Goal: Check status: Check status

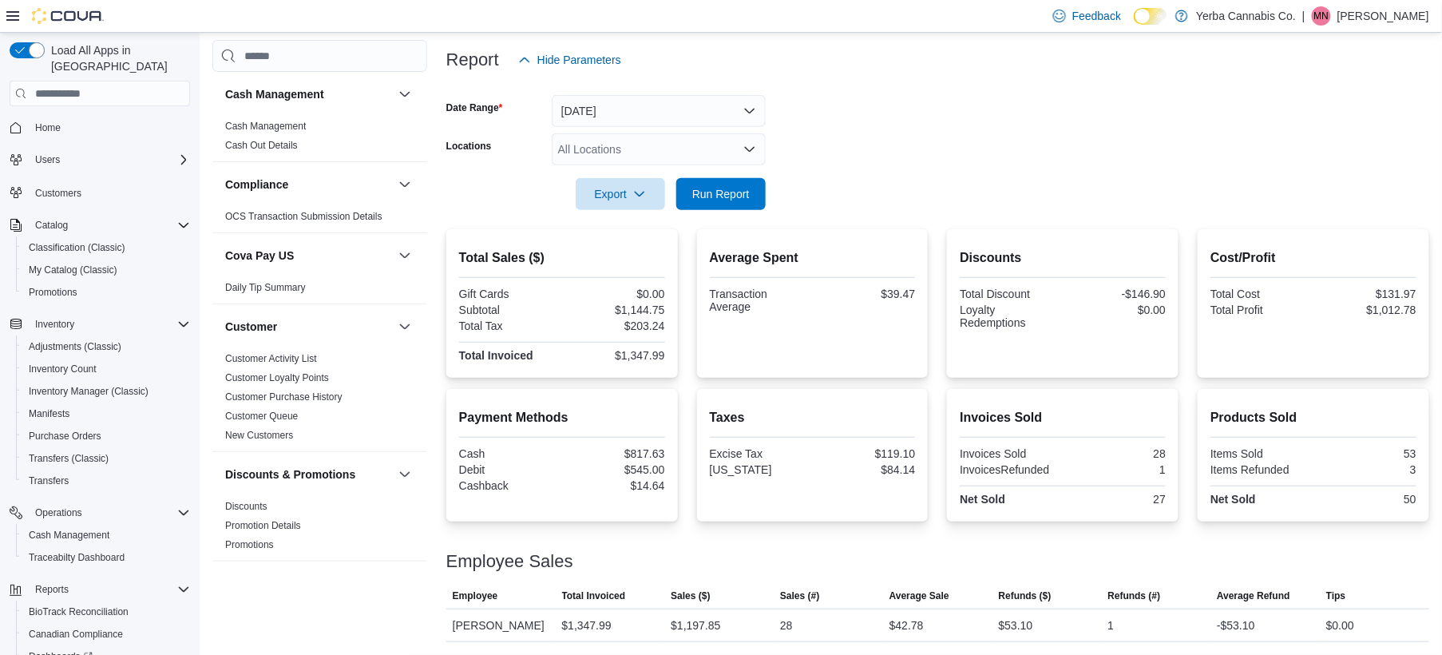
scroll to position [186, 0]
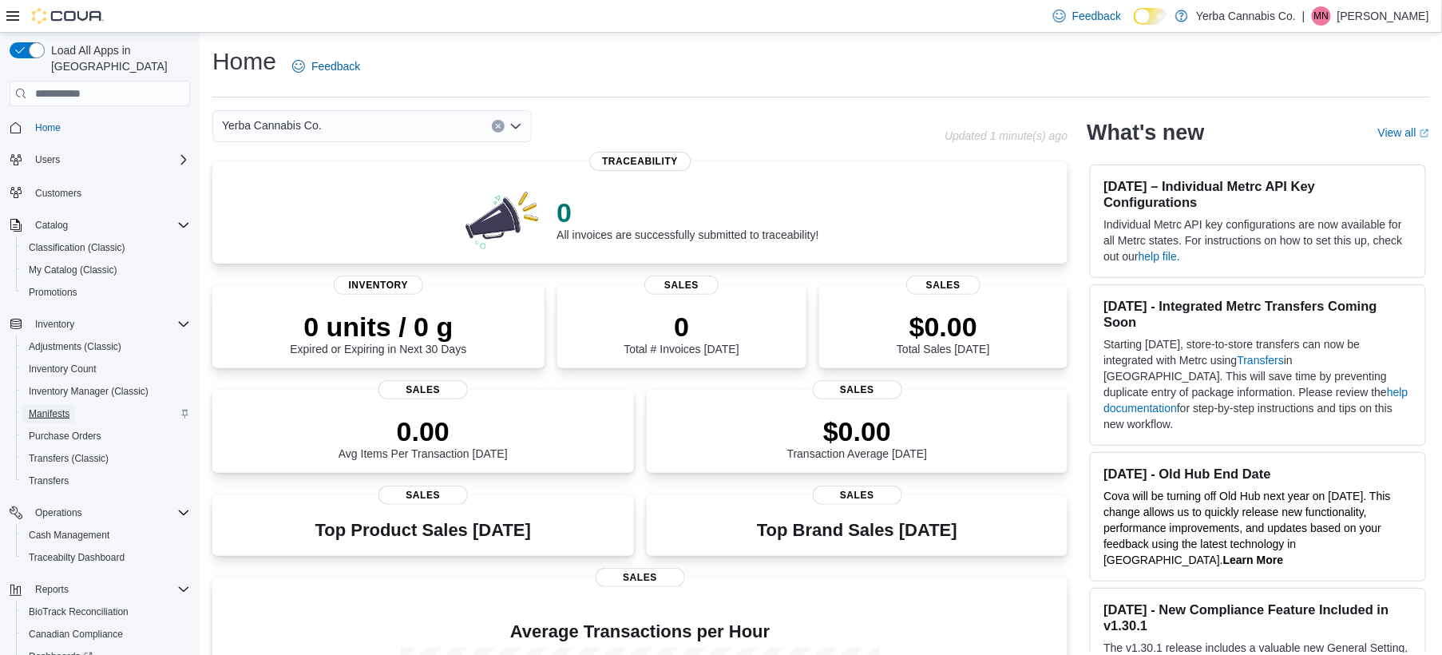
click at [42, 407] on span "Manifests" at bounding box center [49, 413] width 41 height 13
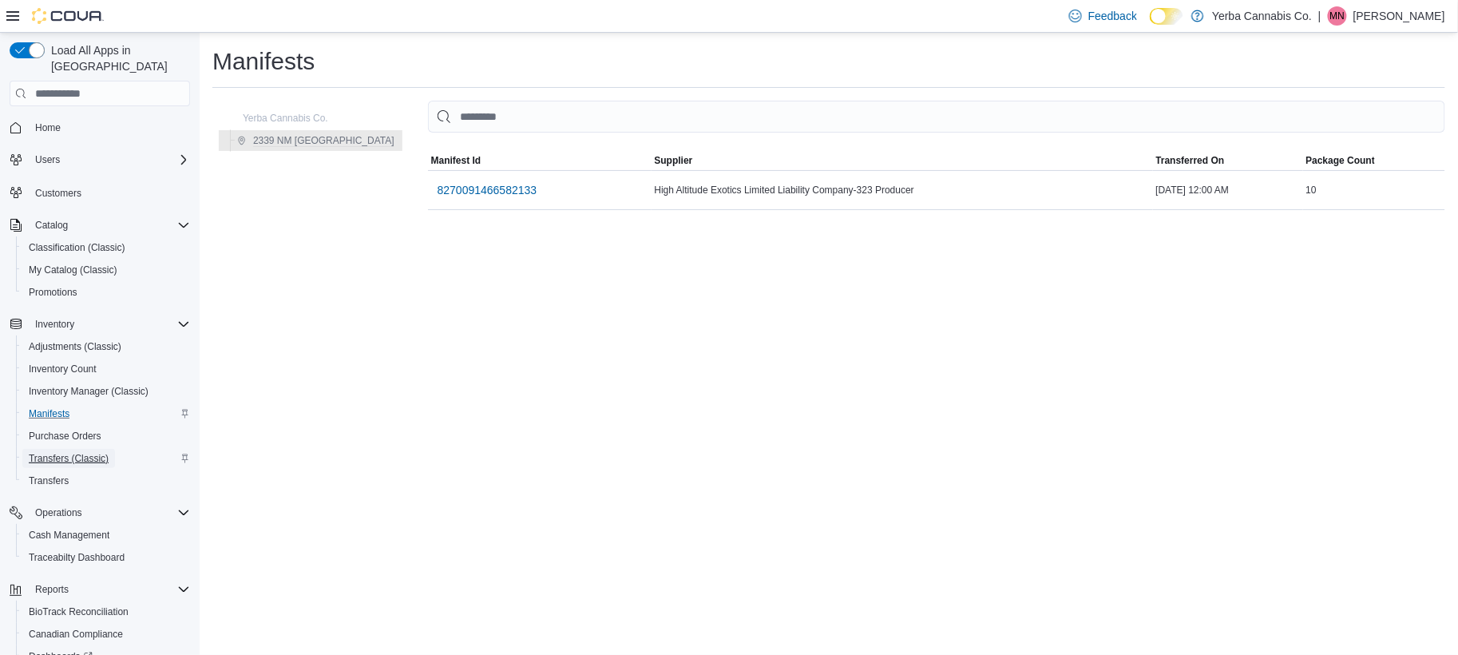
click at [46, 452] on span "Transfers (Classic)" at bounding box center [69, 458] width 80 height 13
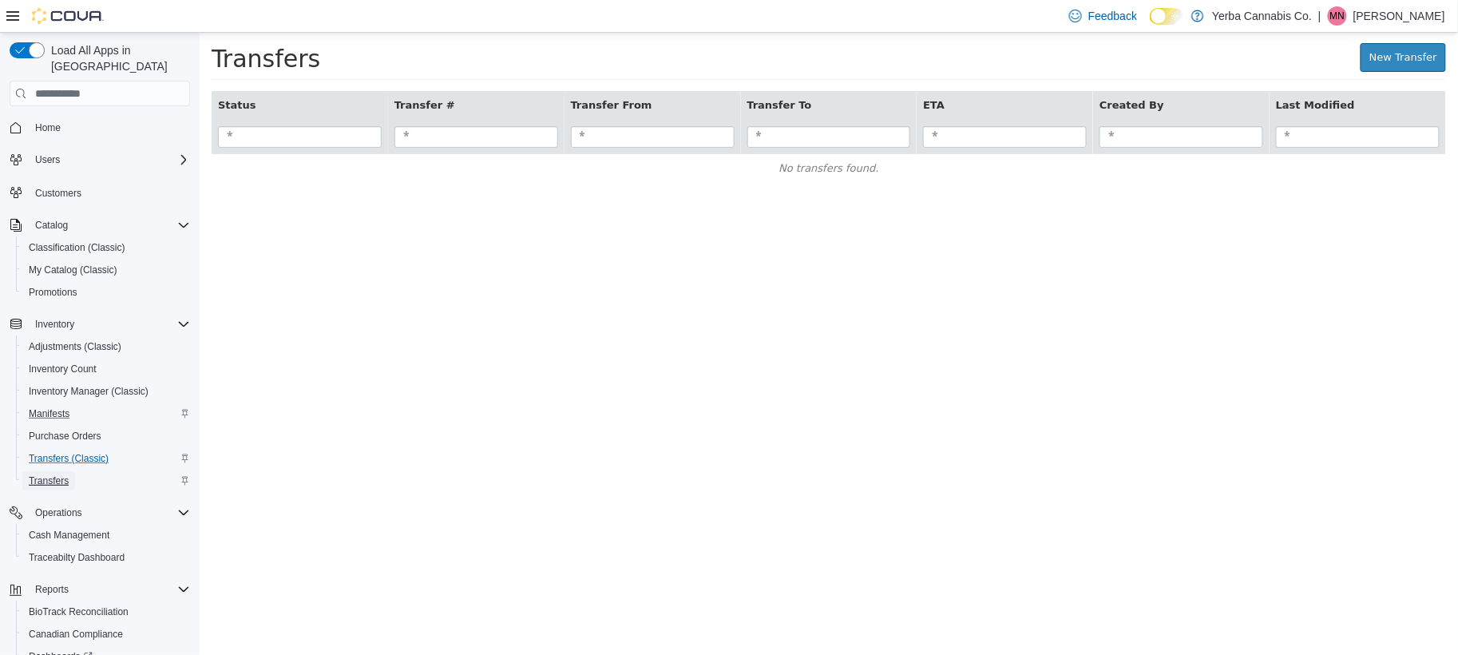
click at [62, 474] on span "Transfers" at bounding box center [49, 480] width 40 height 13
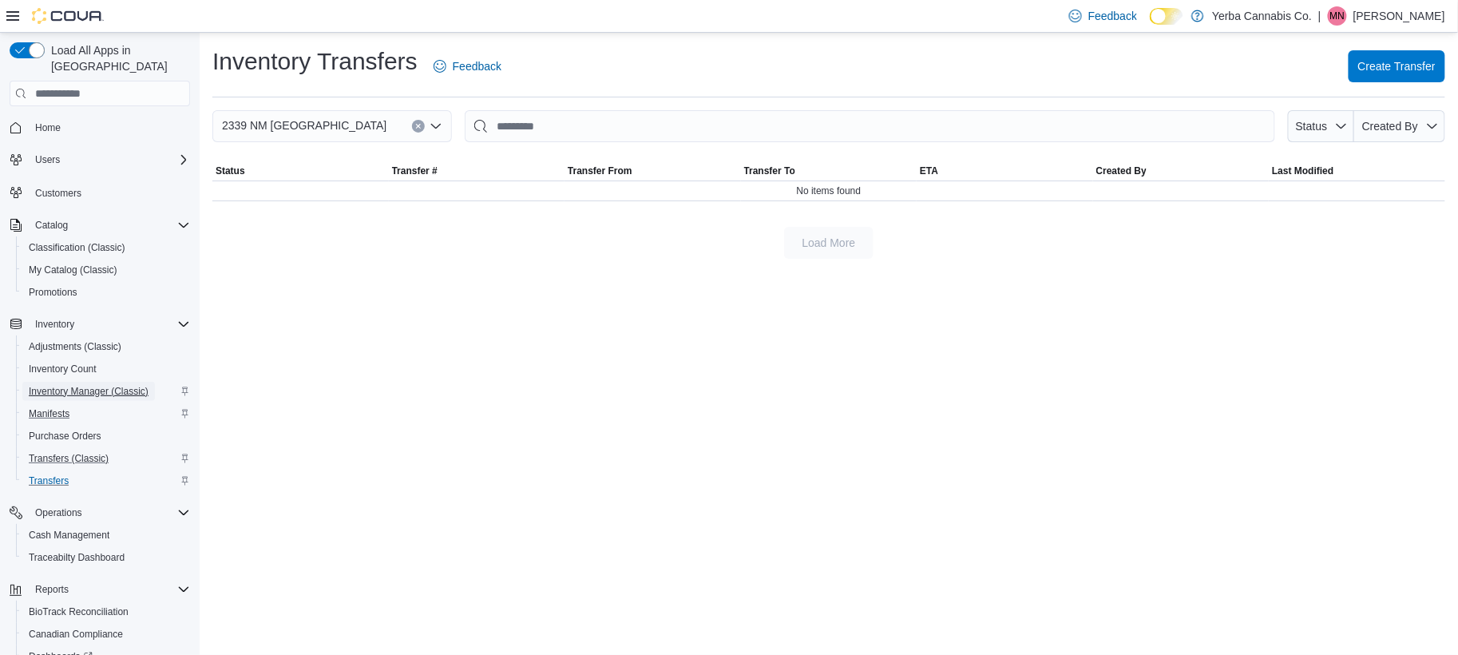
click at [56, 385] on span "Inventory Manager (Classic)" at bounding box center [89, 391] width 120 height 13
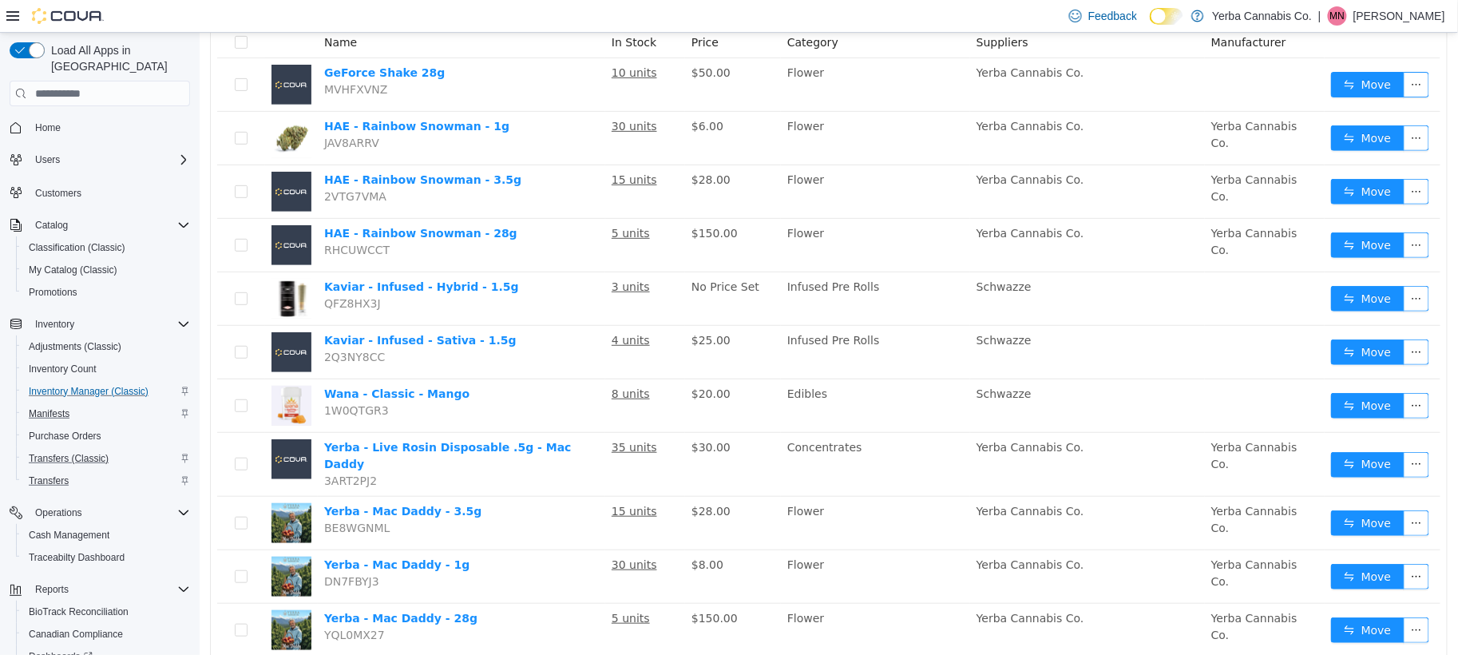
scroll to position [141, 0]
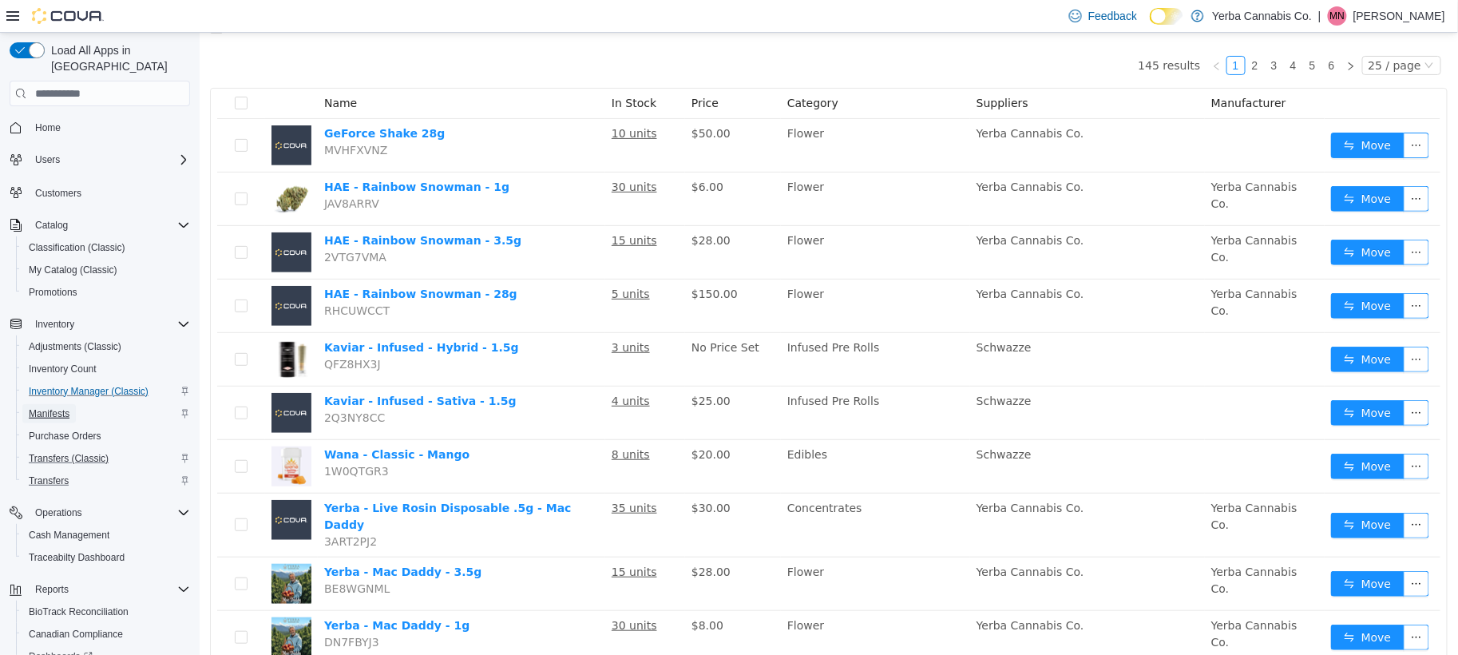
click at [42, 407] on span "Manifests" at bounding box center [49, 413] width 41 height 13
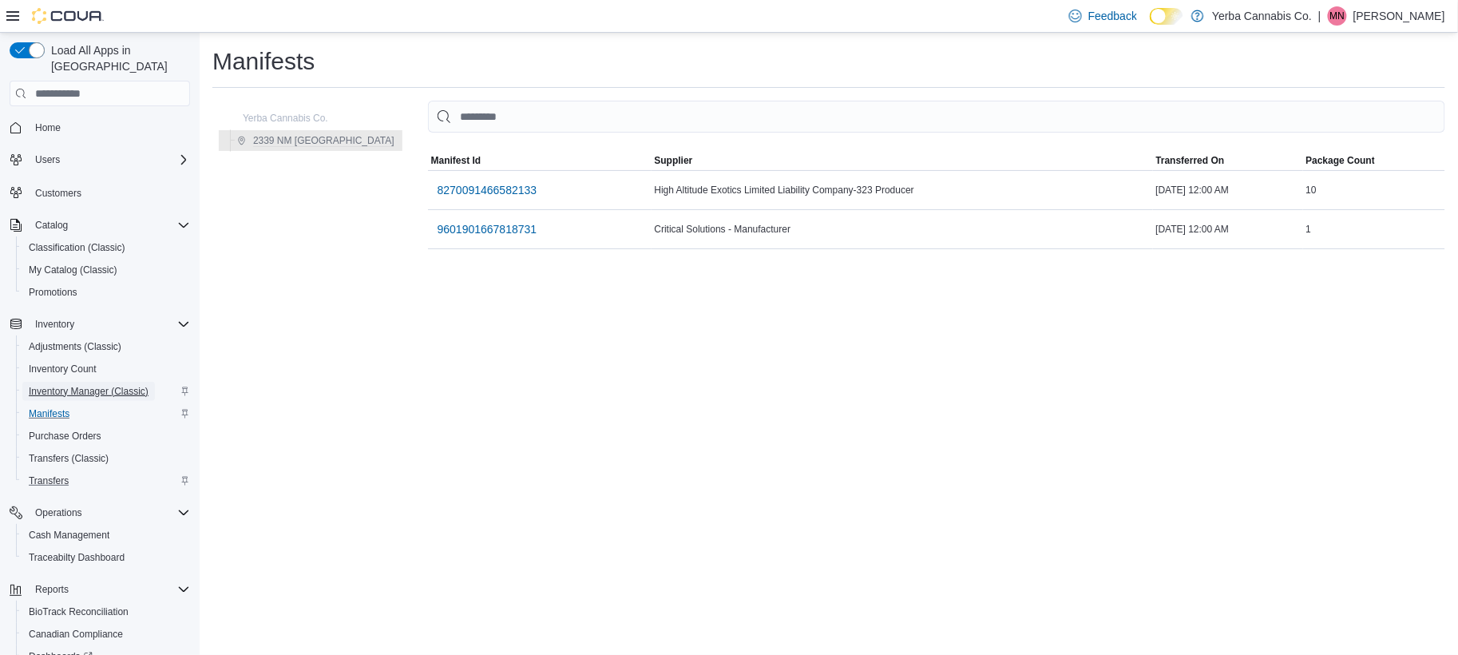
click at [68, 385] on span "Inventory Manager (Classic)" at bounding box center [89, 391] width 120 height 13
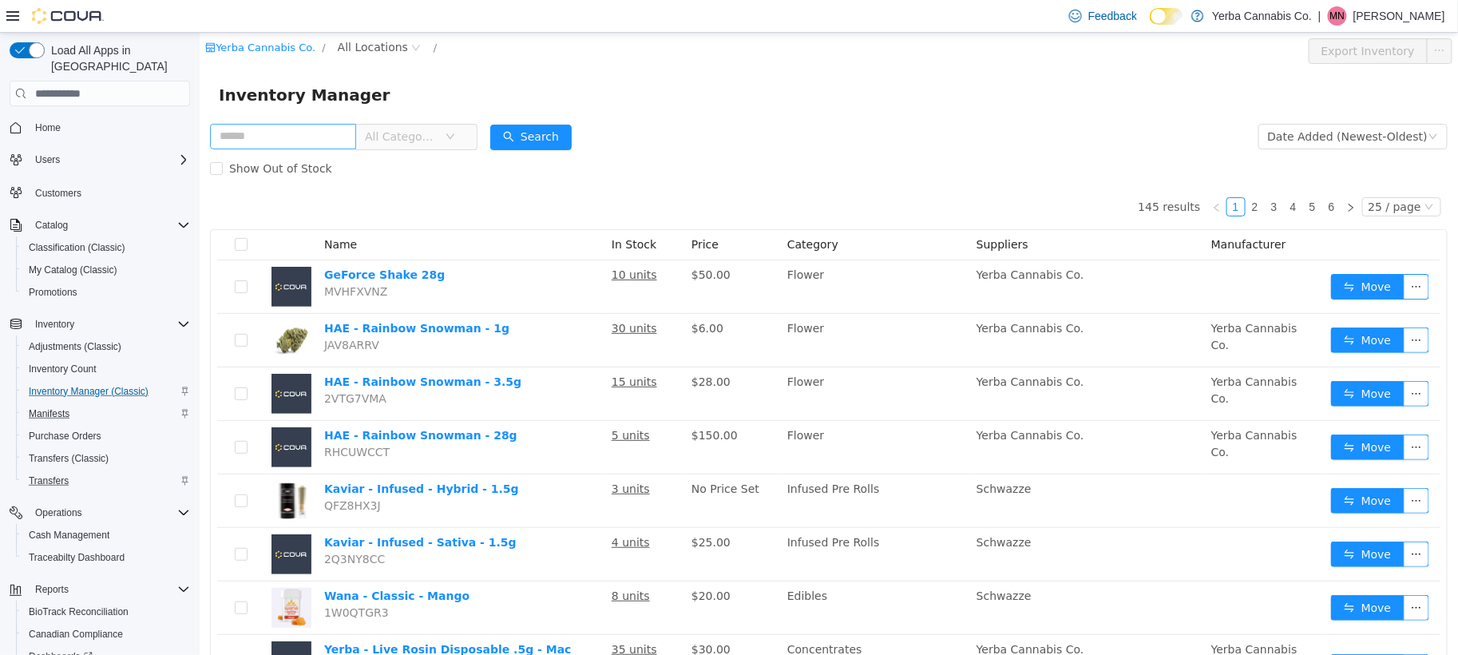
click at [283, 131] on input "text" at bounding box center [282, 136] width 146 height 26
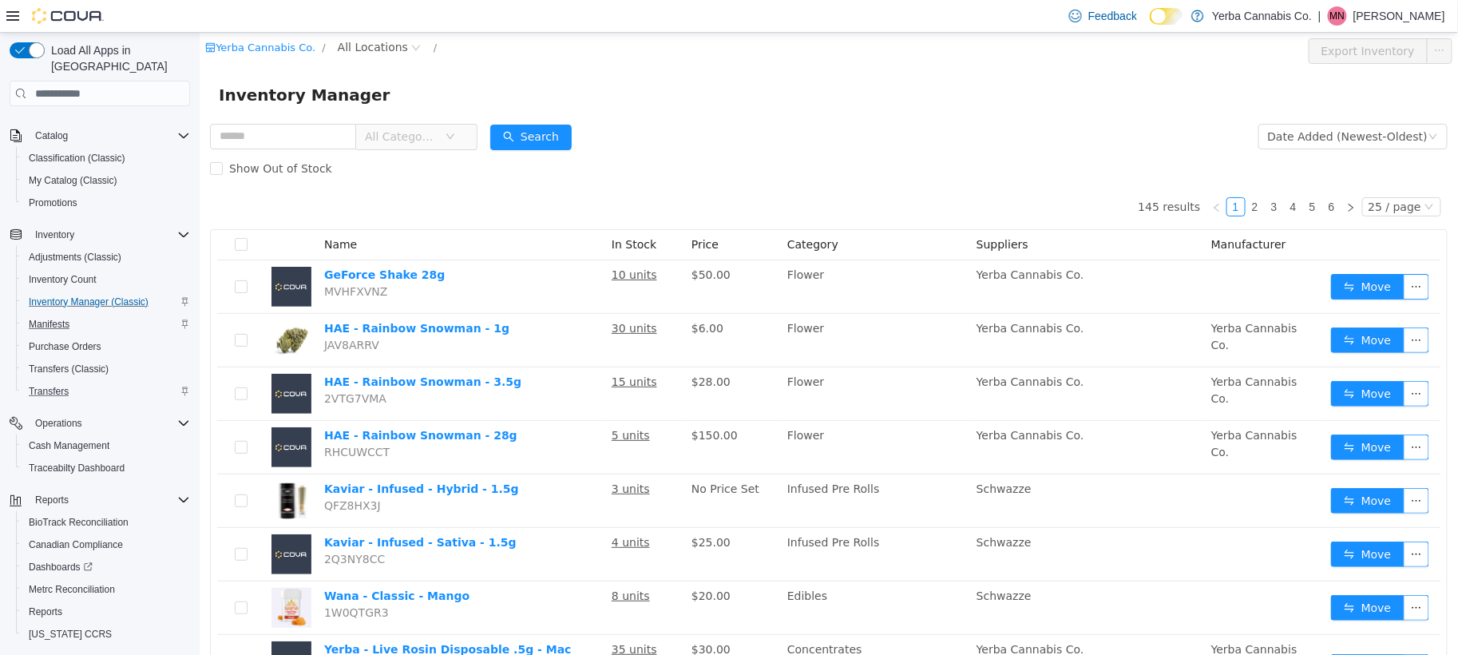
scroll to position [118, 0]
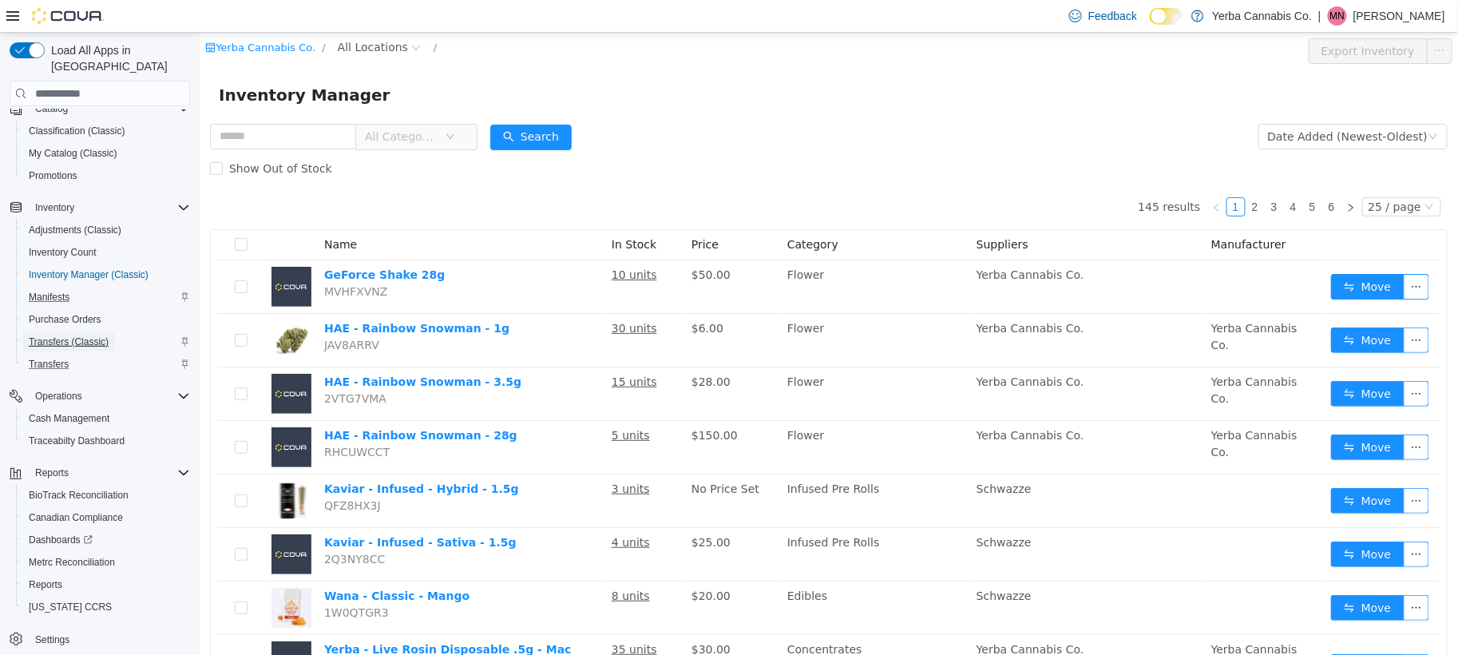
click at [48, 335] on span "Transfers (Classic)" at bounding box center [69, 341] width 80 height 13
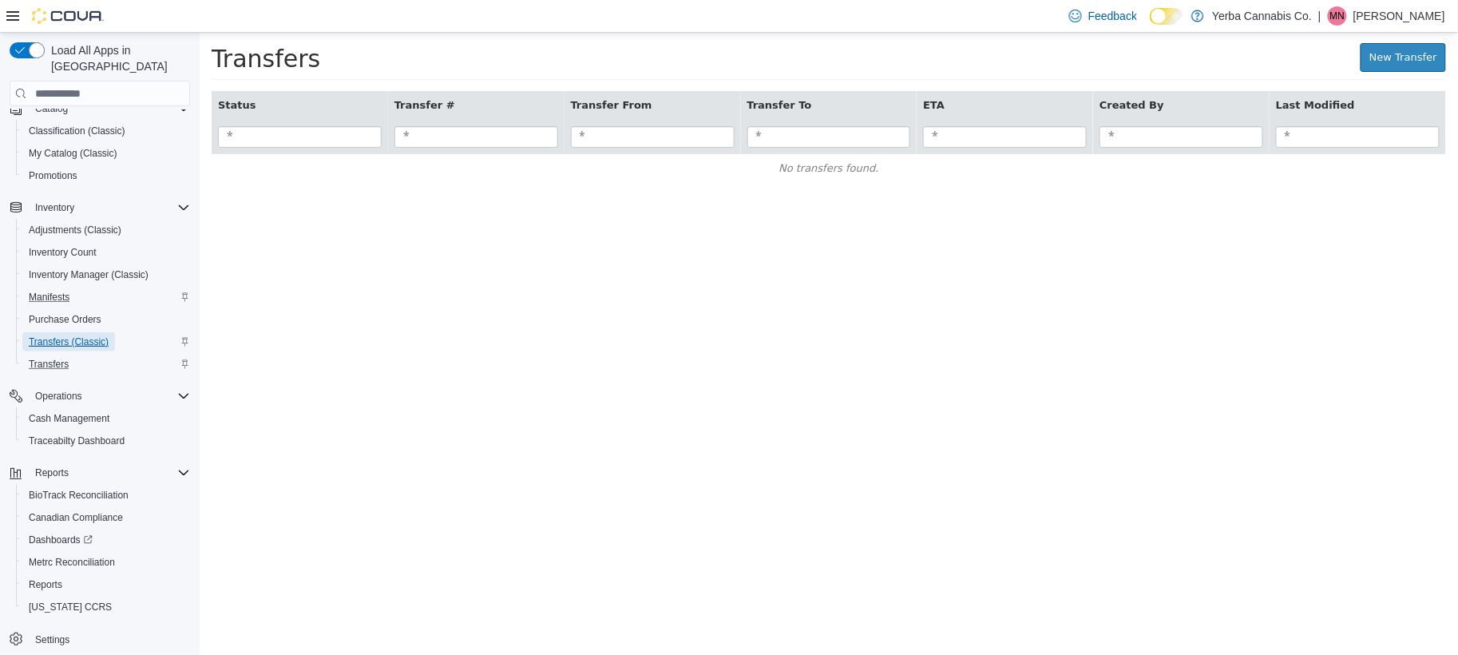
click at [78, 335] on span "Transfers (Classic)" at bounding box center [69, 341] width 80 height 13
click at [48, 358] on span "Transfers" at bounding box center [49, 364] width 40 height 13
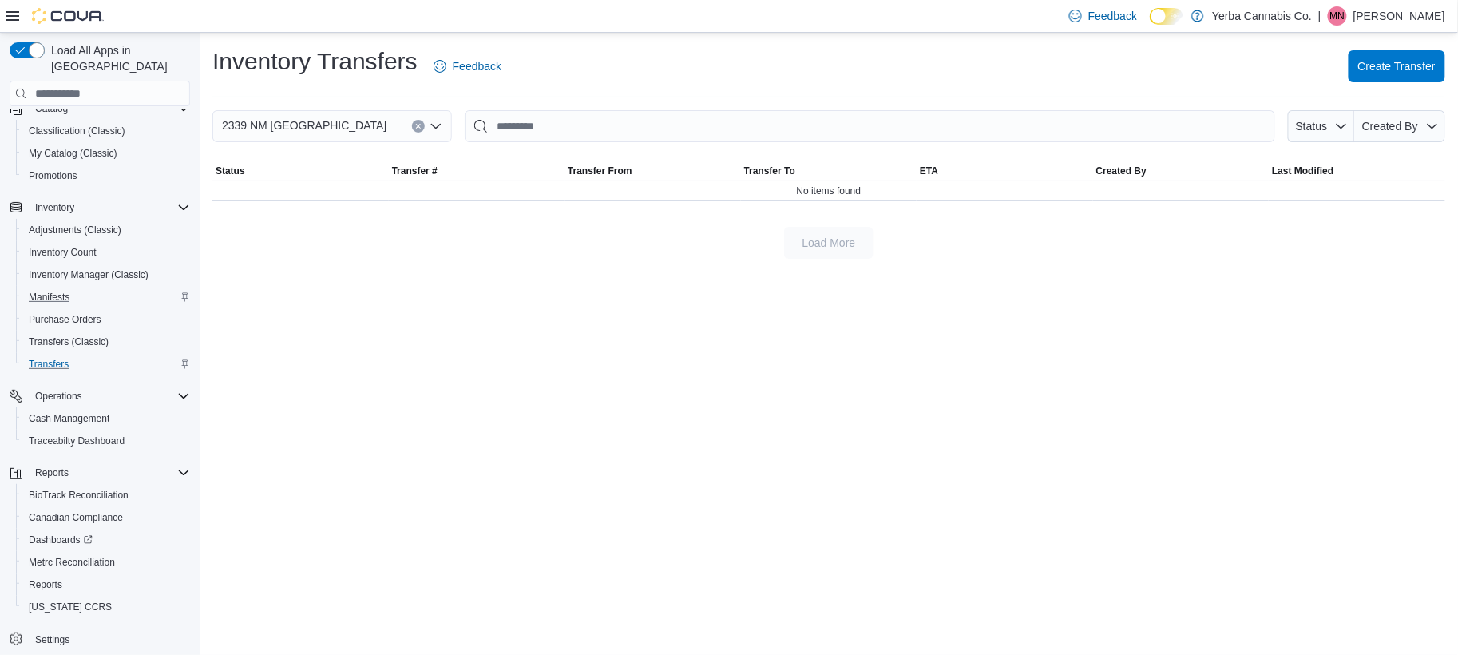
click at [441, 126] on icon "Open list of options" at bounding box center [436, 126] width 13 height 13
click at [350, 417] on div "Inventory Transfers Feedback Create Transfer 2339 NM 522 Questa, NM 87556 Combo…" at bounding box center [829, 344] width 1258 height 622
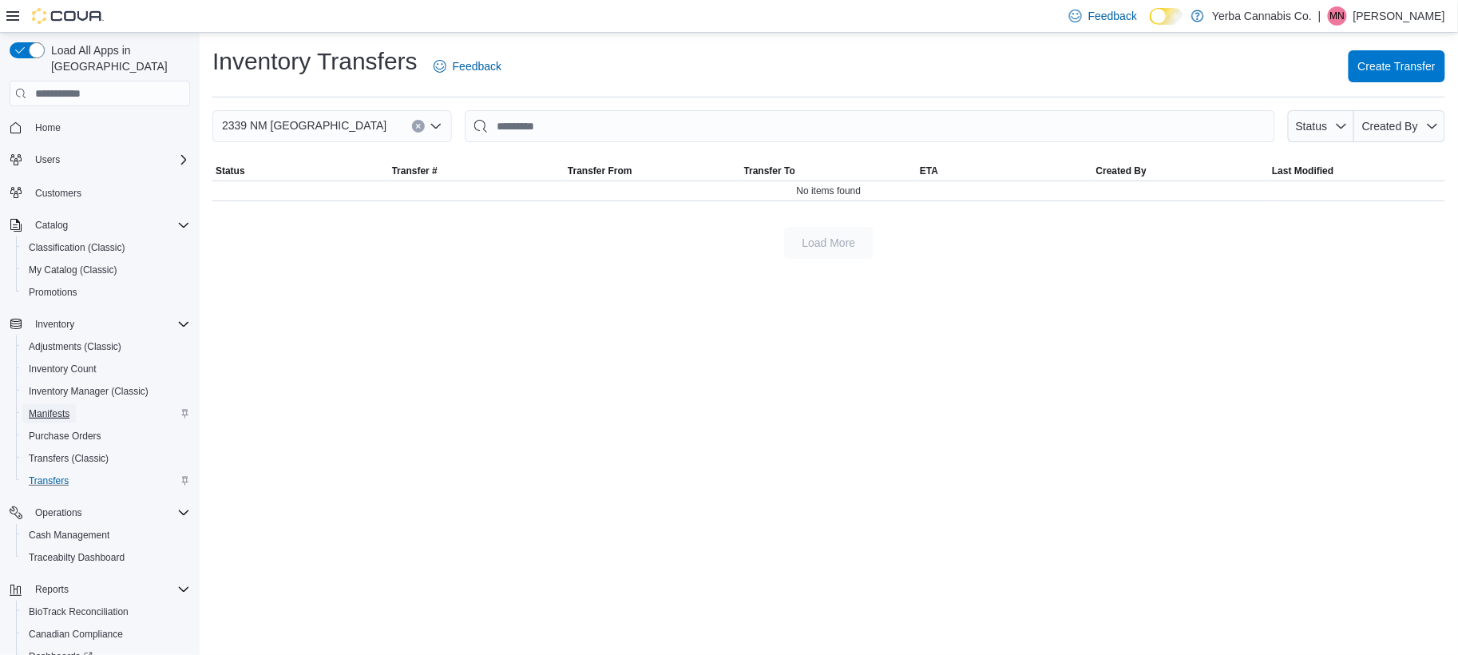
click at [56, 407] on span "Manifests" at bounding box center [49, 413] width 41 height 13
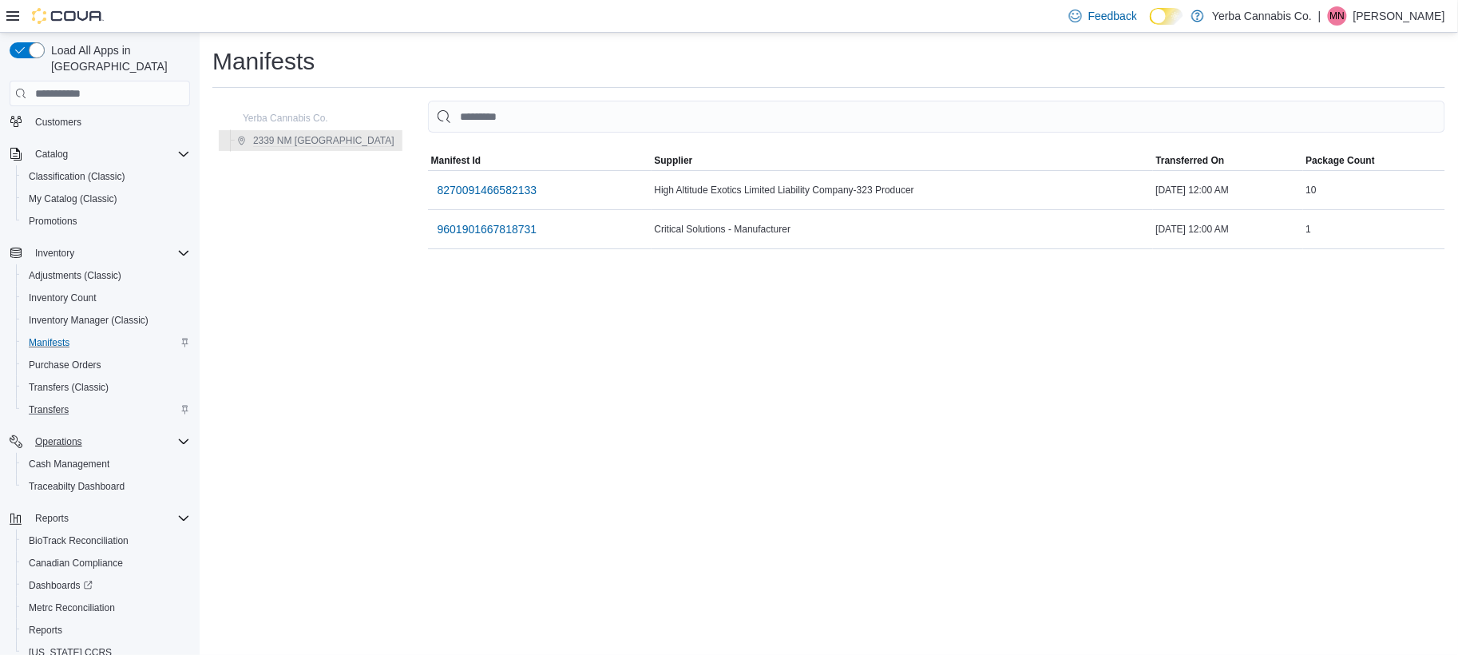
scroll to position [118, 0]
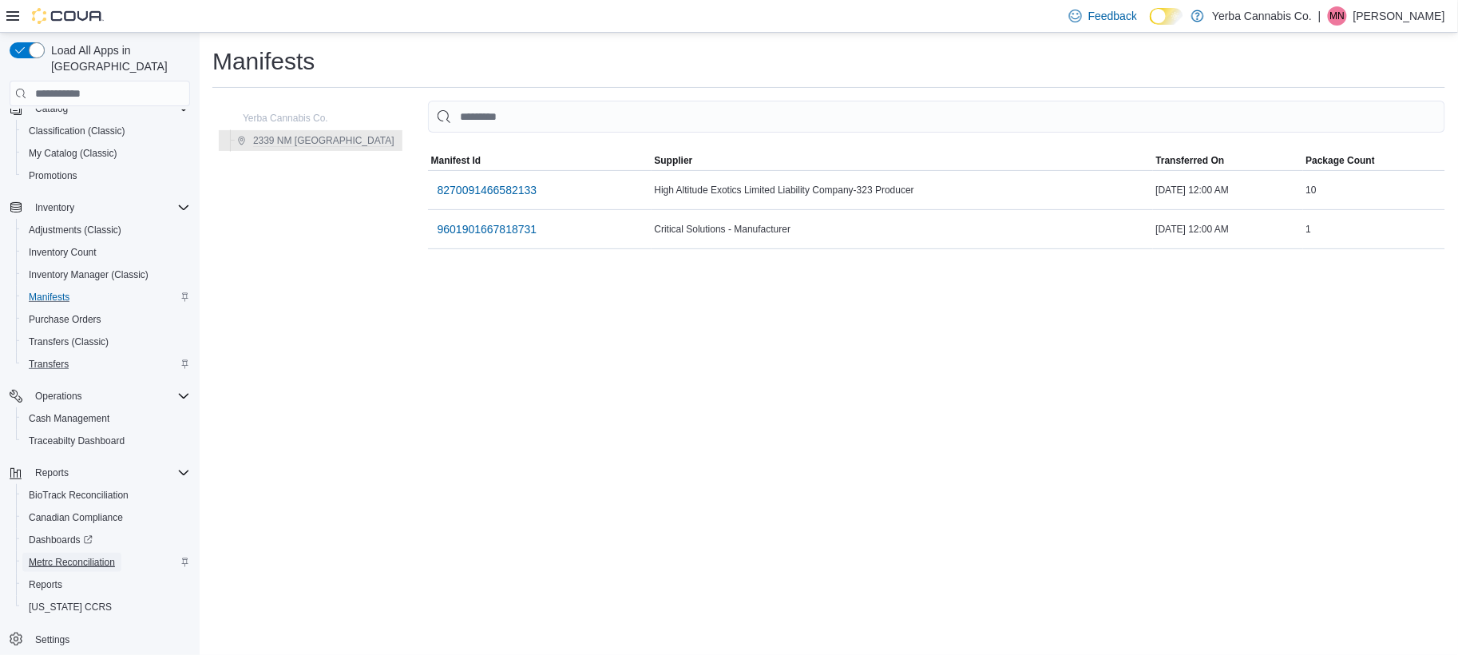
click at [72, 556] on span "Metrc Reconciliation" at bounding box center [72, 562] width 86 height 13
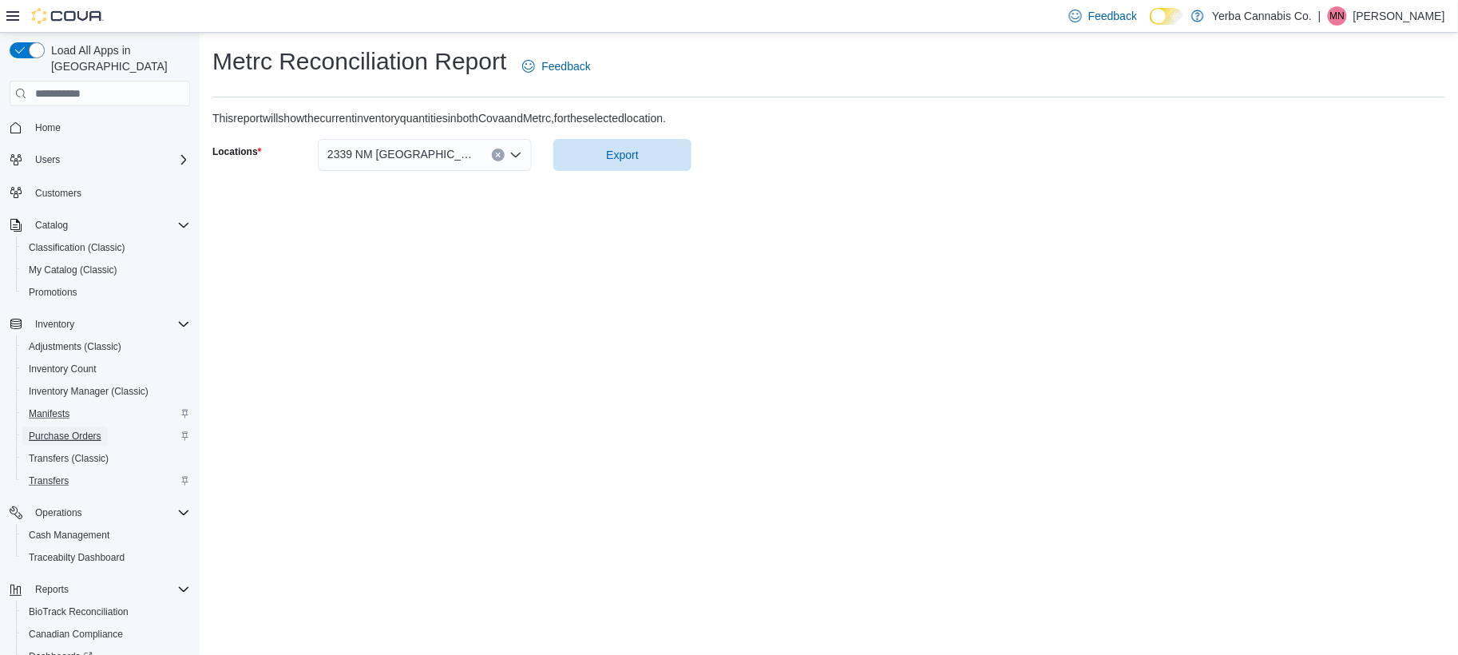
click at [53, 430] on span "Purchase Orders" at bounding box center [65, 436] width 73 height 13
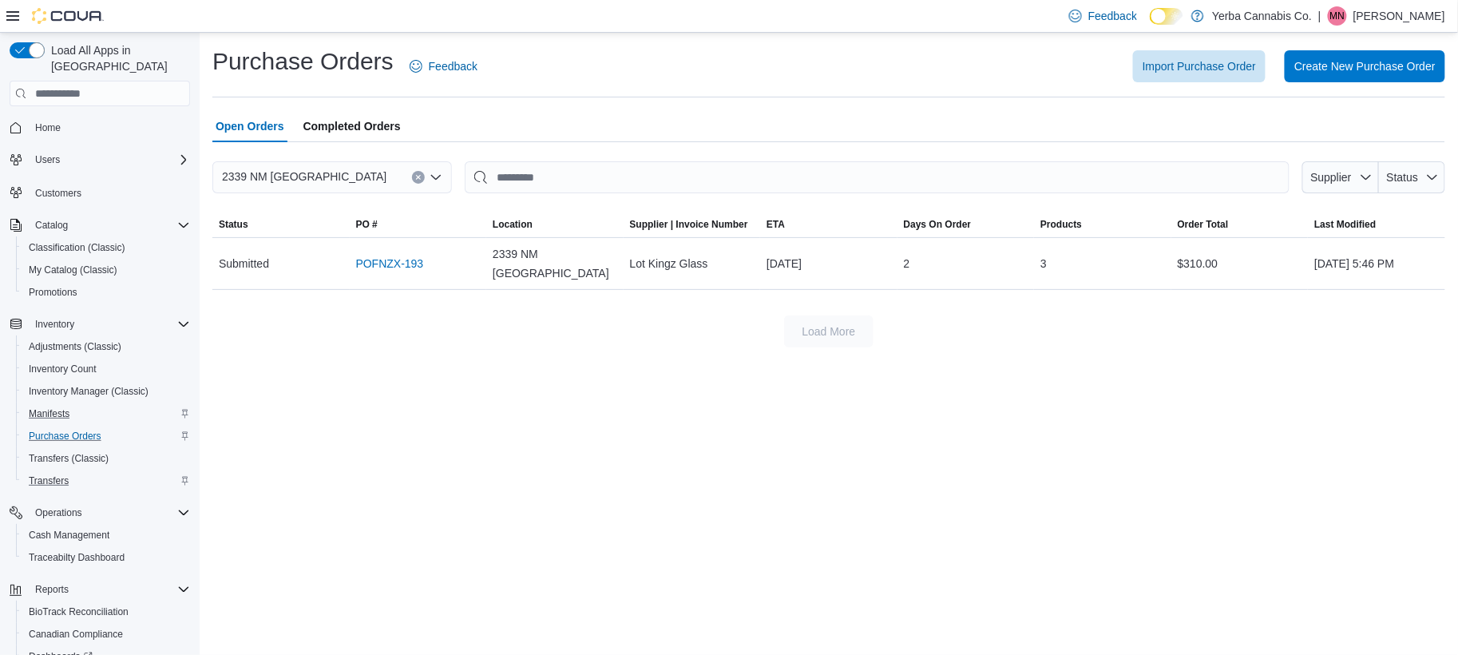
click at [342, 128] on span "Completed Orders" at bounding box center [351, 126] width 97 height 32
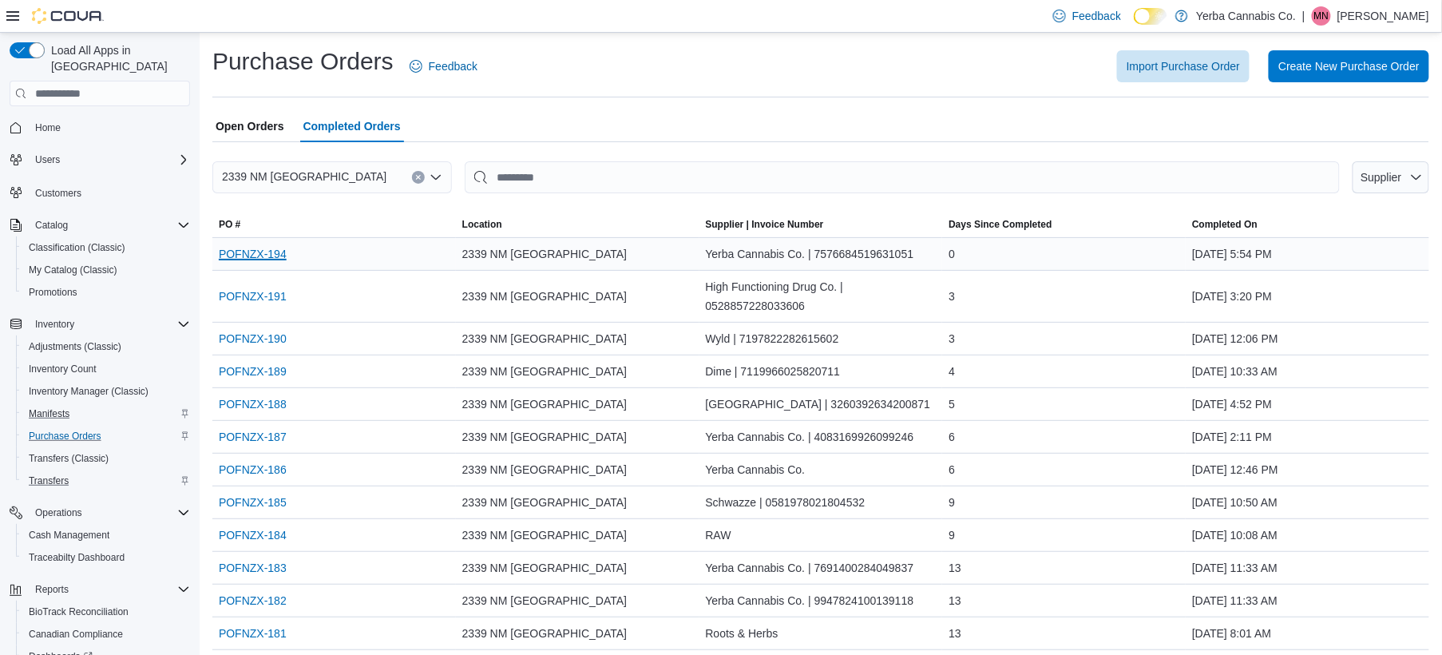
click at [270, 251] on link "POFNZX-194" at bounding box center [253, 253] width 68 height 19
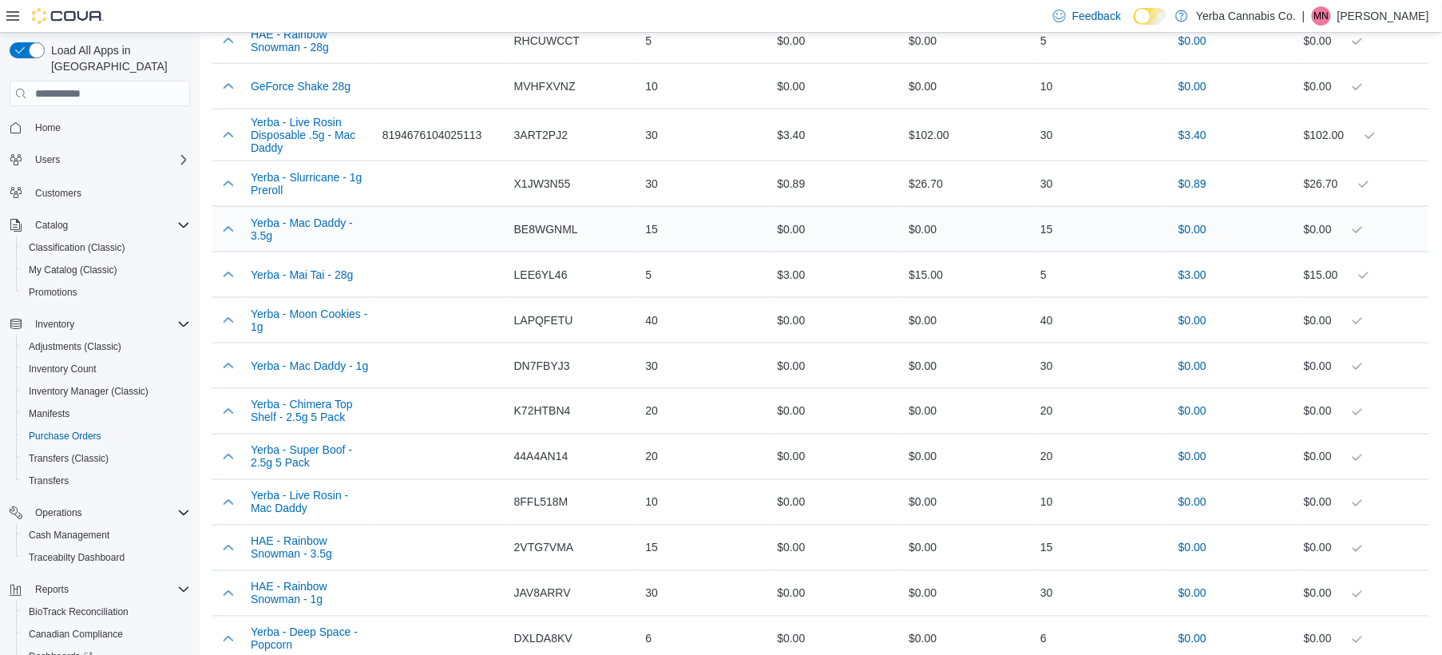
scroll to position [698, 0]
